Goal: Task Accomplishment & Management: Manage account settings

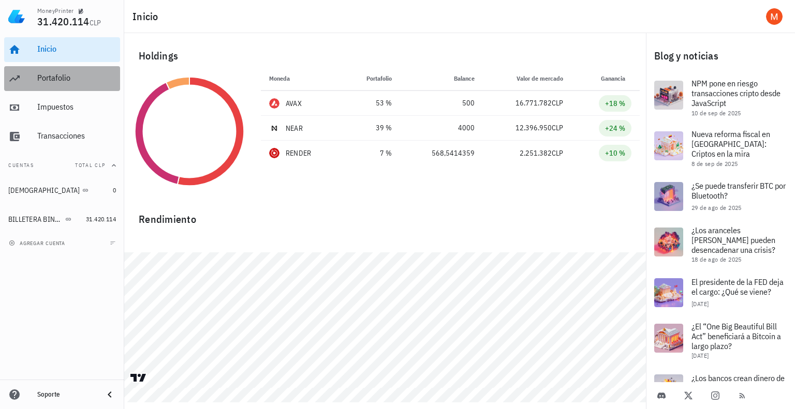
click at [67, 70] on div "Portafolio" at bounding box center [76, 78] width 79 height 23
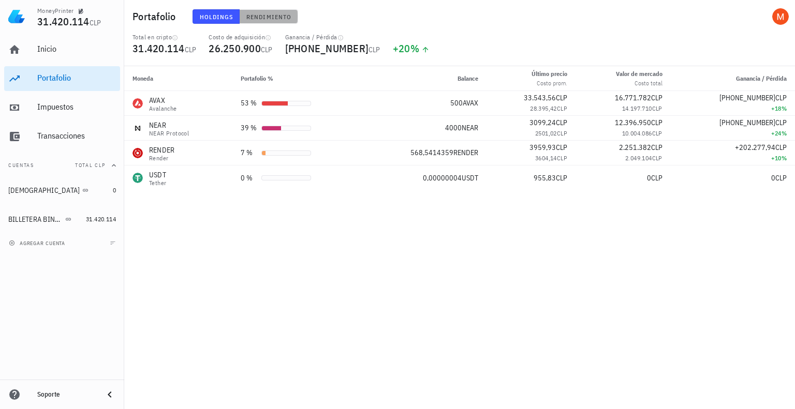
click at [246, 12] on button "Rendimiento" at bounding box center [269, 16] width 58 height 14
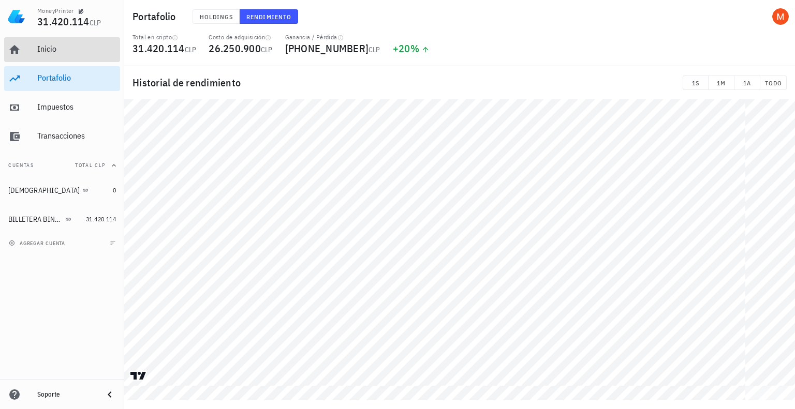
click at [67, 55] on div "Inicio" at bounding box center [76, 49] width 79 height 23
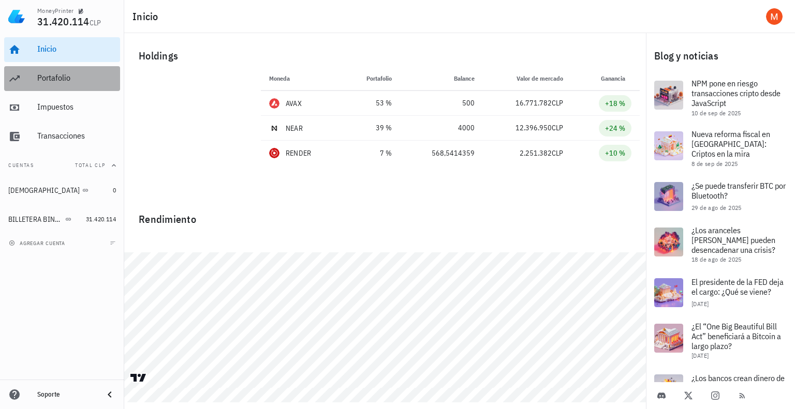
click at [67, 72] on div "Portafolio" at bounding box center [76, 78] width 79 height 23
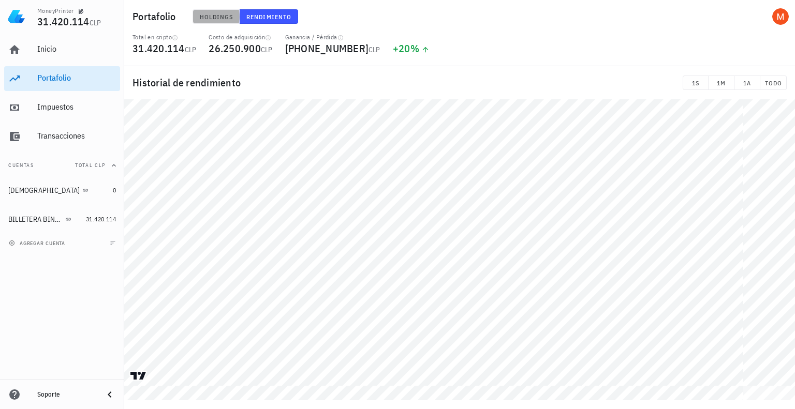
click at [227, 13] on span "Holdings" at bounding box center [216, 17] width 34 height 8
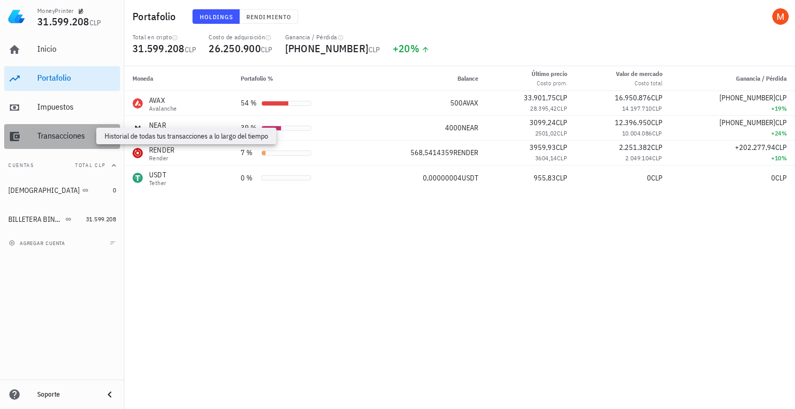
click at [66, 137] on div "Transacciones" at bounding box center [76, 136] width 79 height 10
